Goal: Check status: Check status

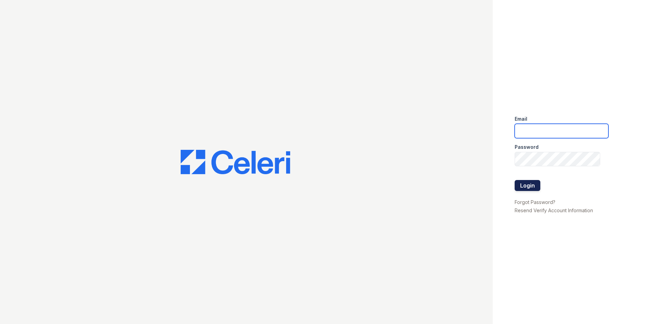
type input "renewtowncenter@trinity-pm.com"
click at [528, 185] on button "Login" at bounding box center [528, 185] width 26 height 11
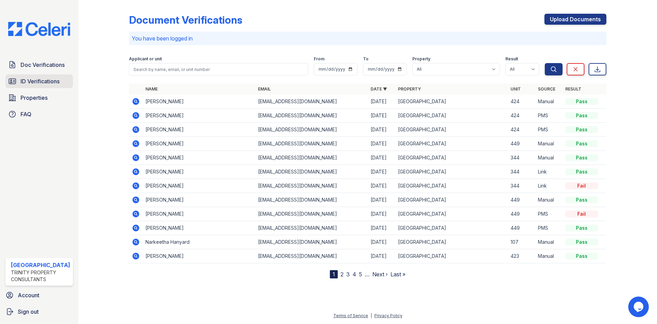
click at [53, 79] on span "ID Verifications" at bounding box center [40, 81] width 39 height 8
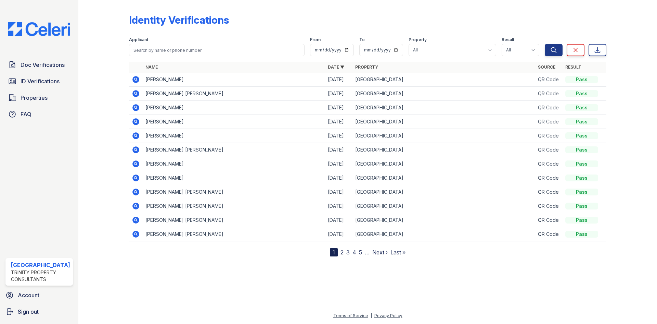
click at [134, 78] on icon at bounding box center [136, 79] width 8 height 8
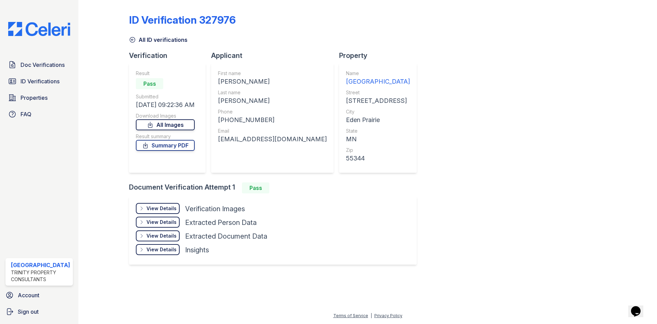
click at [175, 128] on link "All Images" at bounding box center [165, 124] width 59 height 11
click at [173, 146] on link "Summary PDF" at bounding box center [165, 145] width 59 height 11
